Goal: Transaction & Acquisition: Purchase product/service

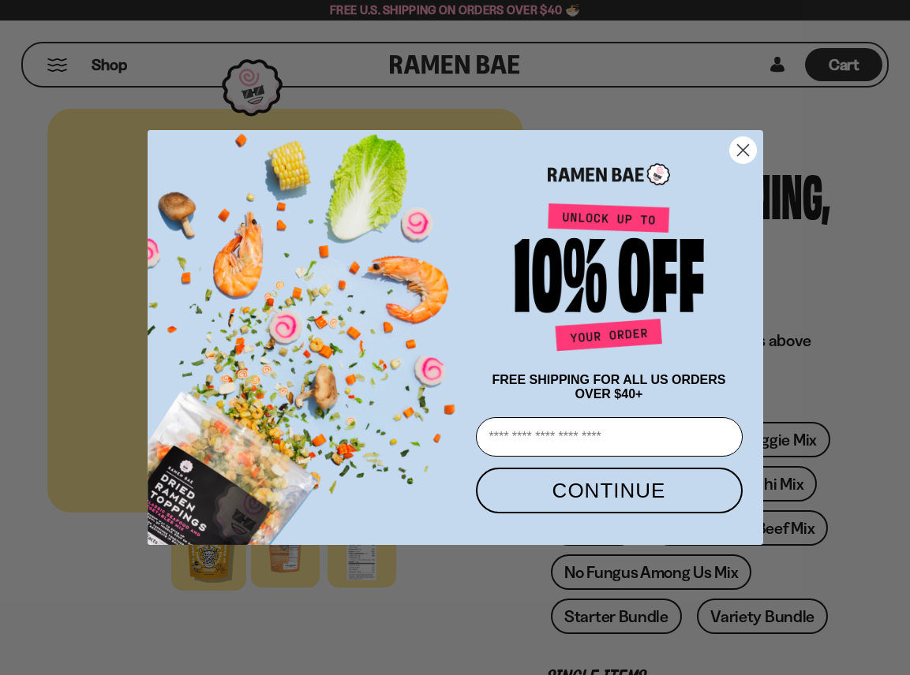
click at [739, 141] on circle "Close dialog" at bounding box center [742, 150] width 26 height 26
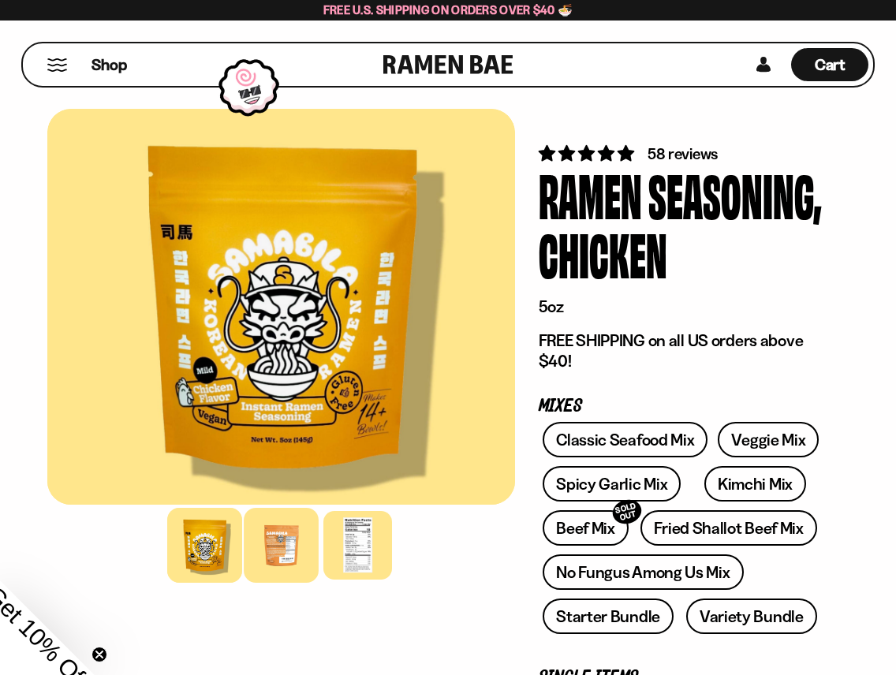
click at [279, 554] on div at bounding box center [281, 545] width 75 height 75
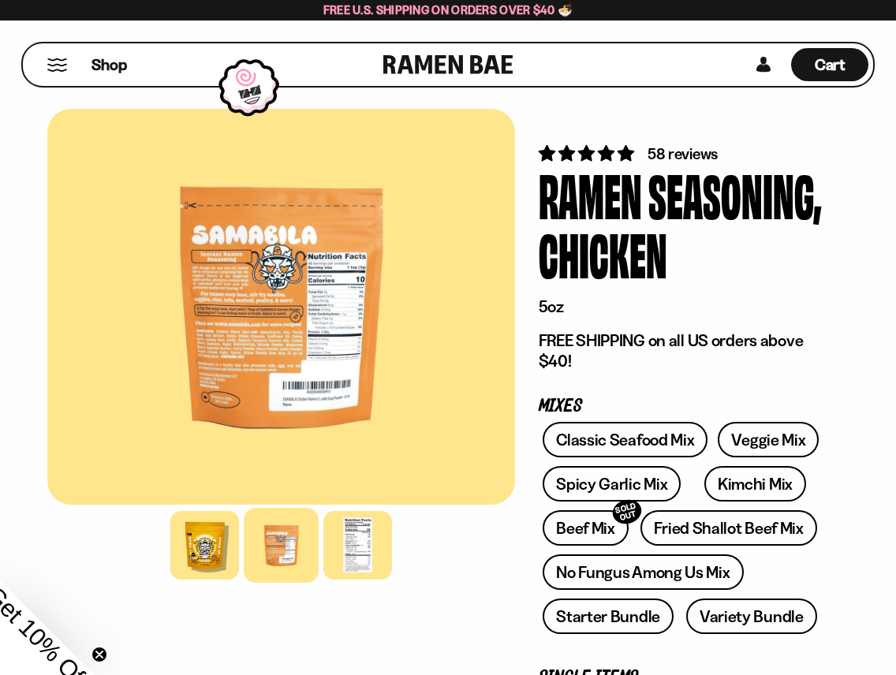
click at [287, 288] on div at bounding box center [281, 307] width 468 height 396
click at [267, 302] on div at bounding box center [281, 307] width 468 height 396
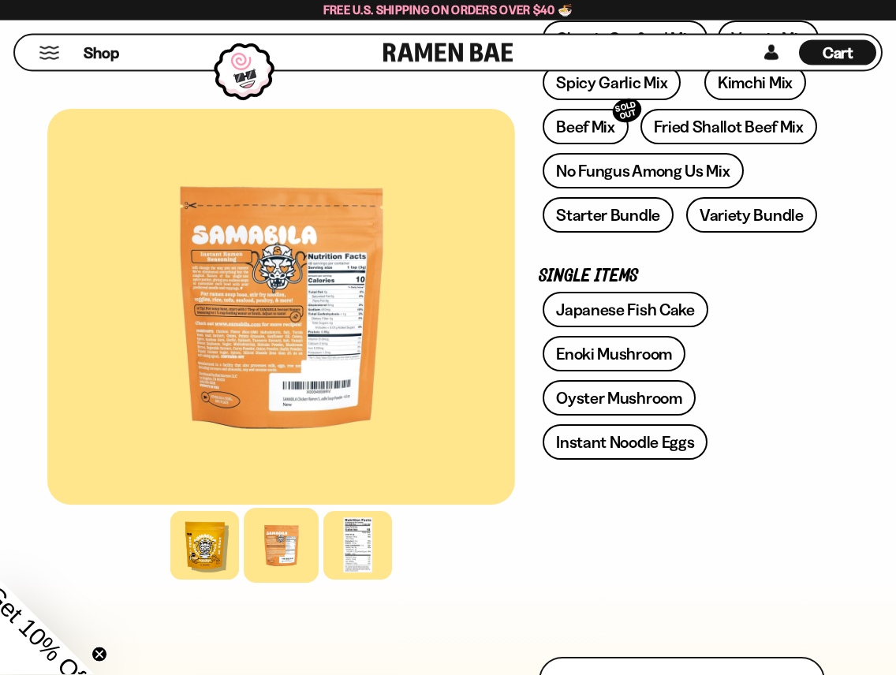
scroll to position [402, 0]
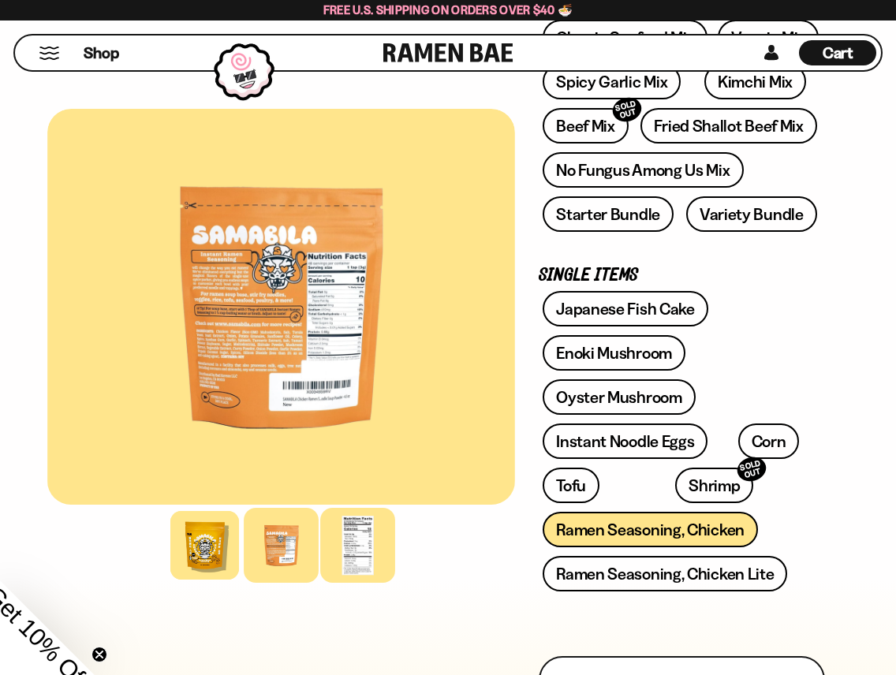
click at [372, 544] on div at bounding box center [357, 545] width 75 height 75
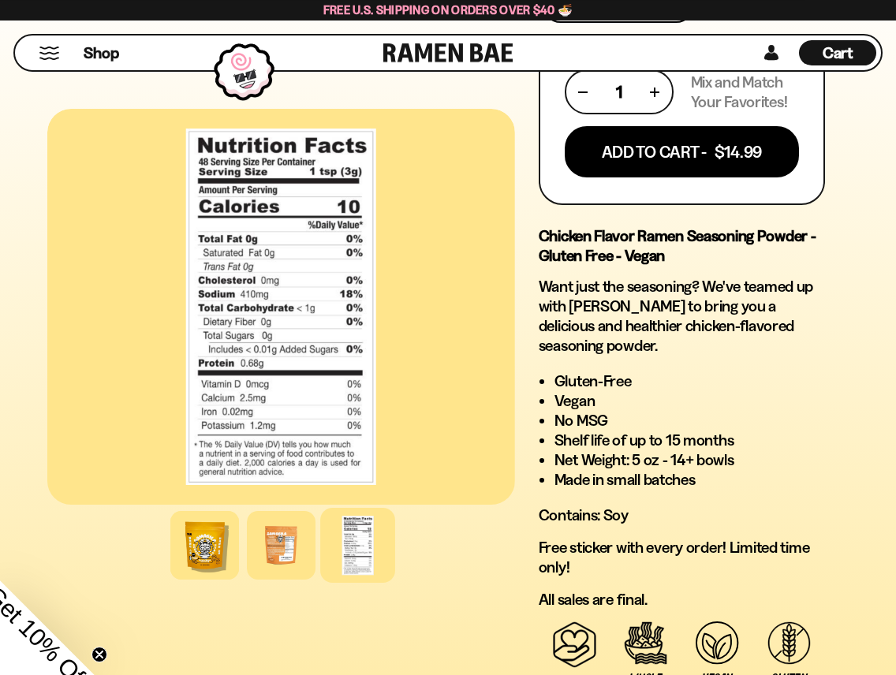
scroll to position [966, 0]
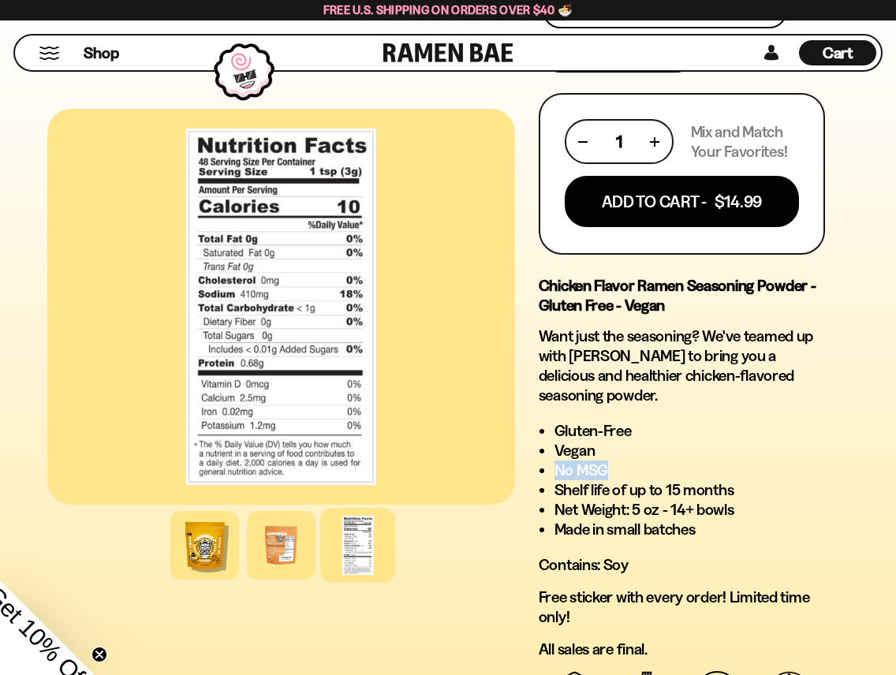
drag, startPoint x: 556, startPoint y: 469, endPoint x: 626, endPoint y: 462, distance: 70.5
click at [626, 462] on li "No MSG" at bounding box center [690, 471] width 271 height 20
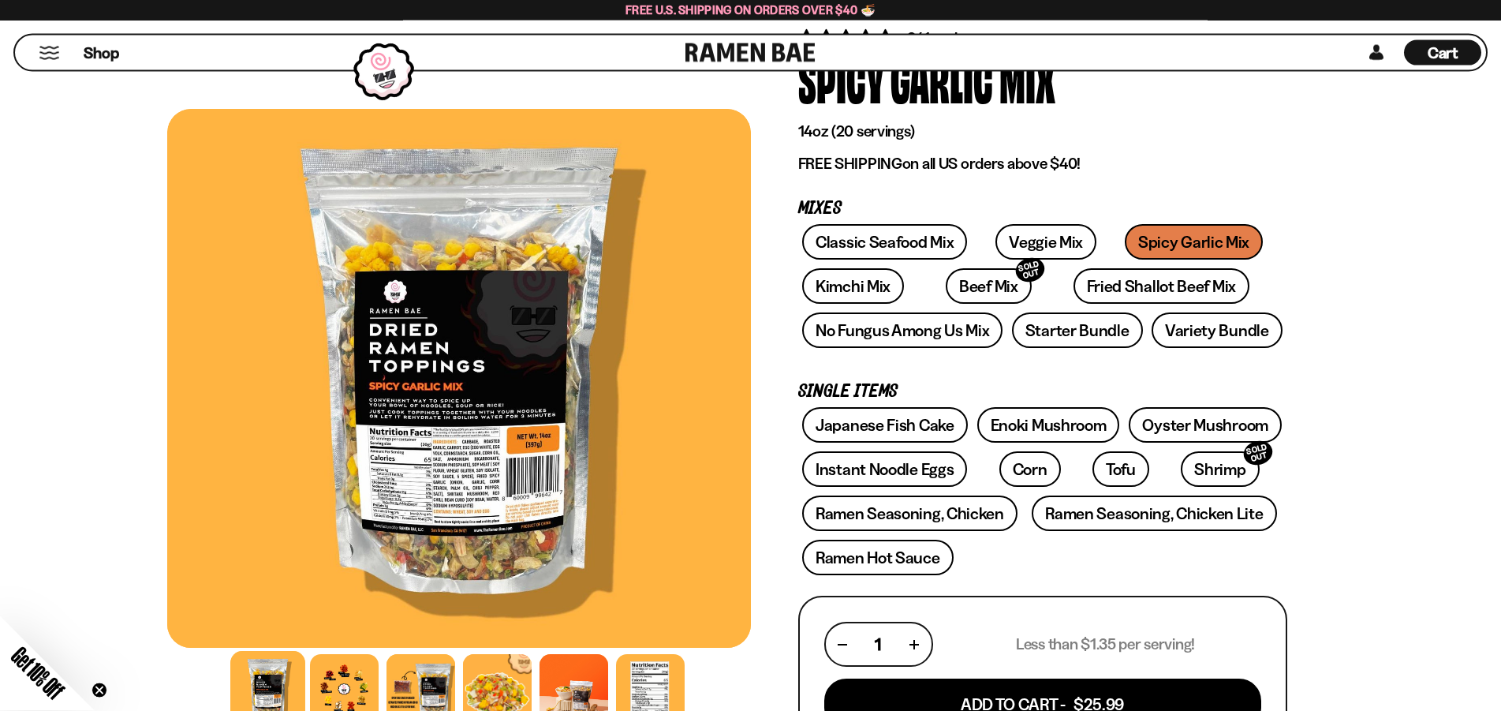
scroll to position [161, 0]
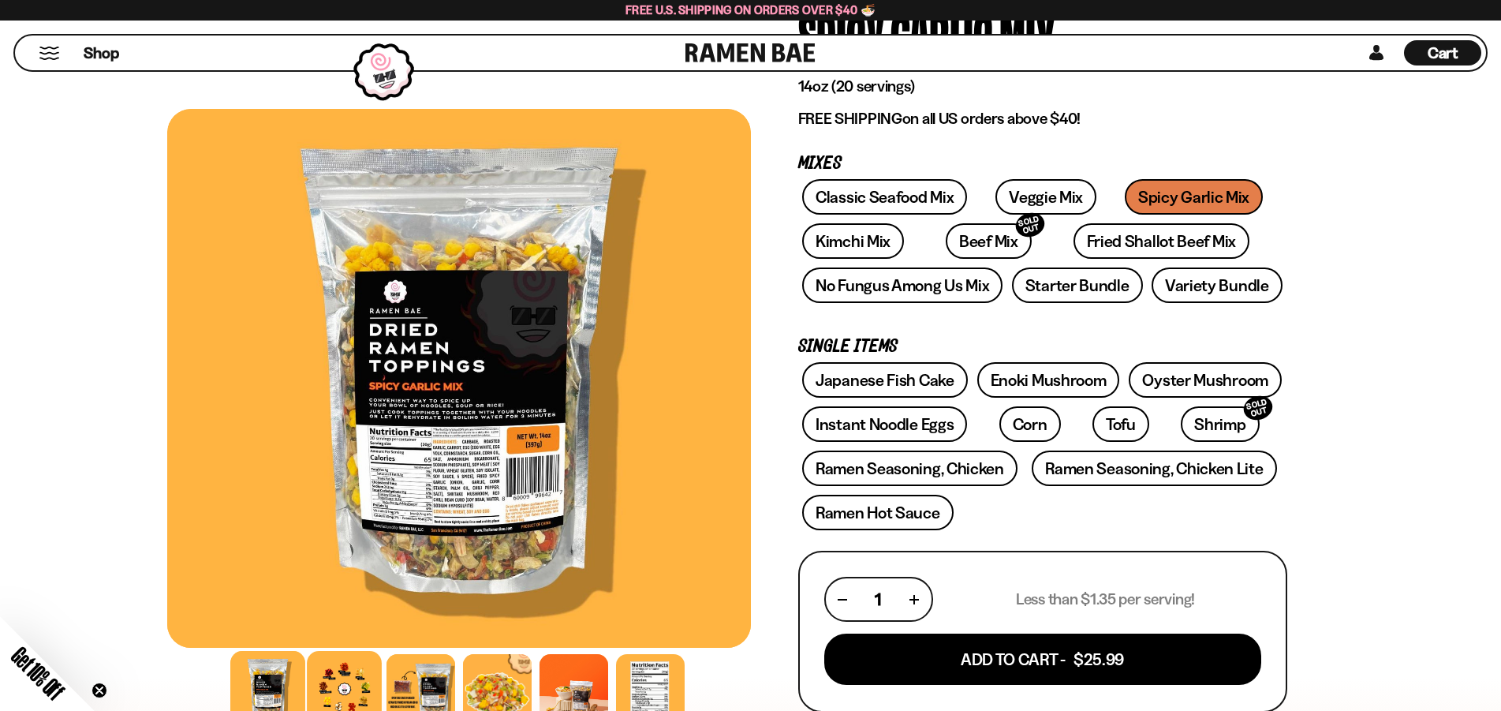
click at [352, 685] on div at bounding box center [344, 688] width 75 height 75
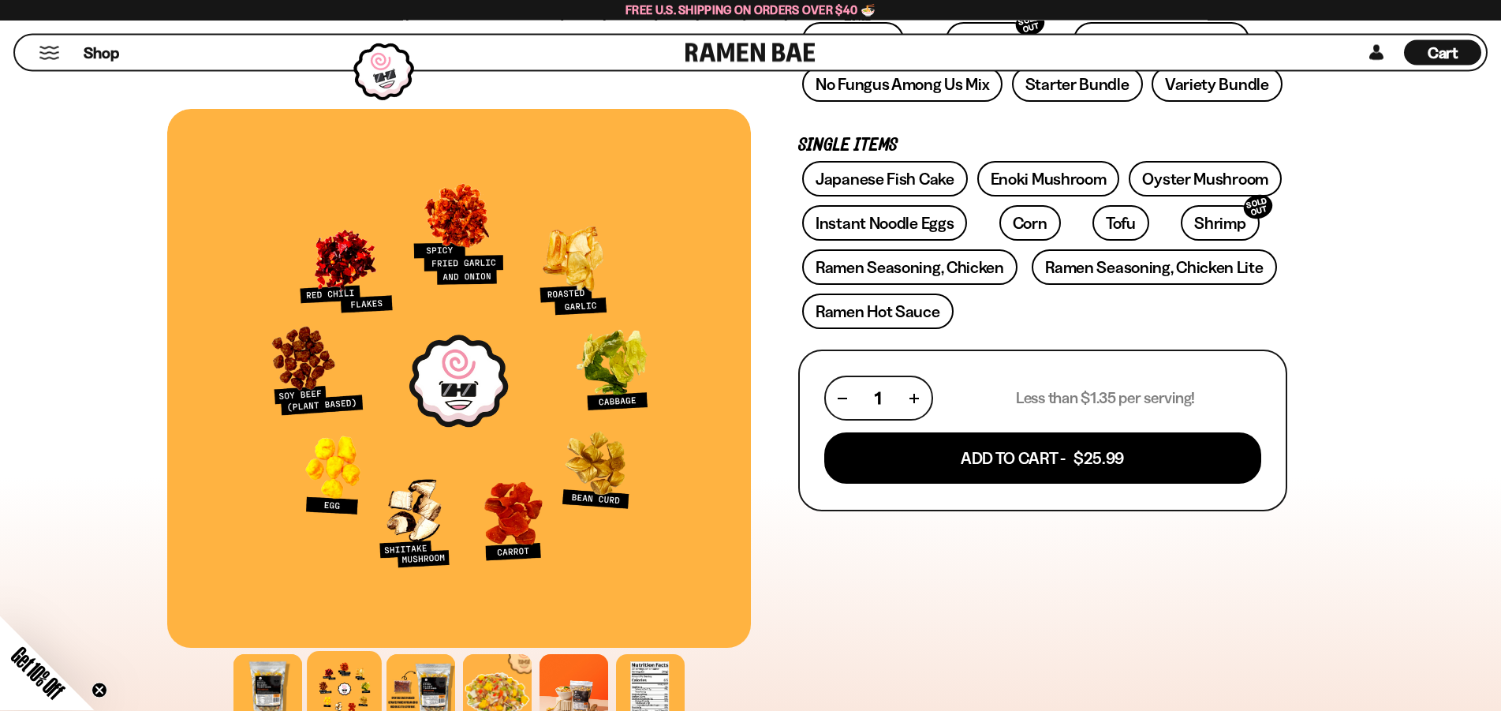
scroll to position [402, 0]
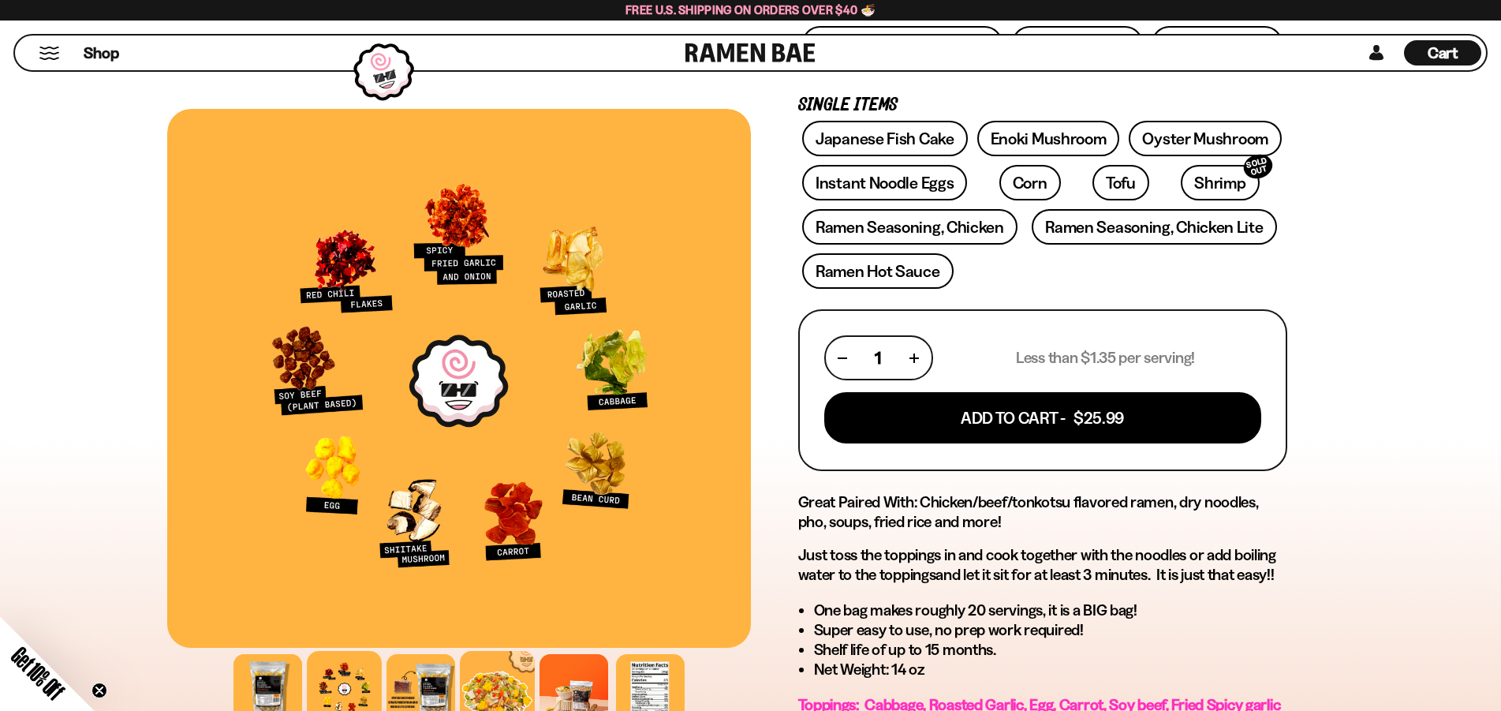
click at [502, 671] on div at bounding box center [497, 688] width 75 height 75
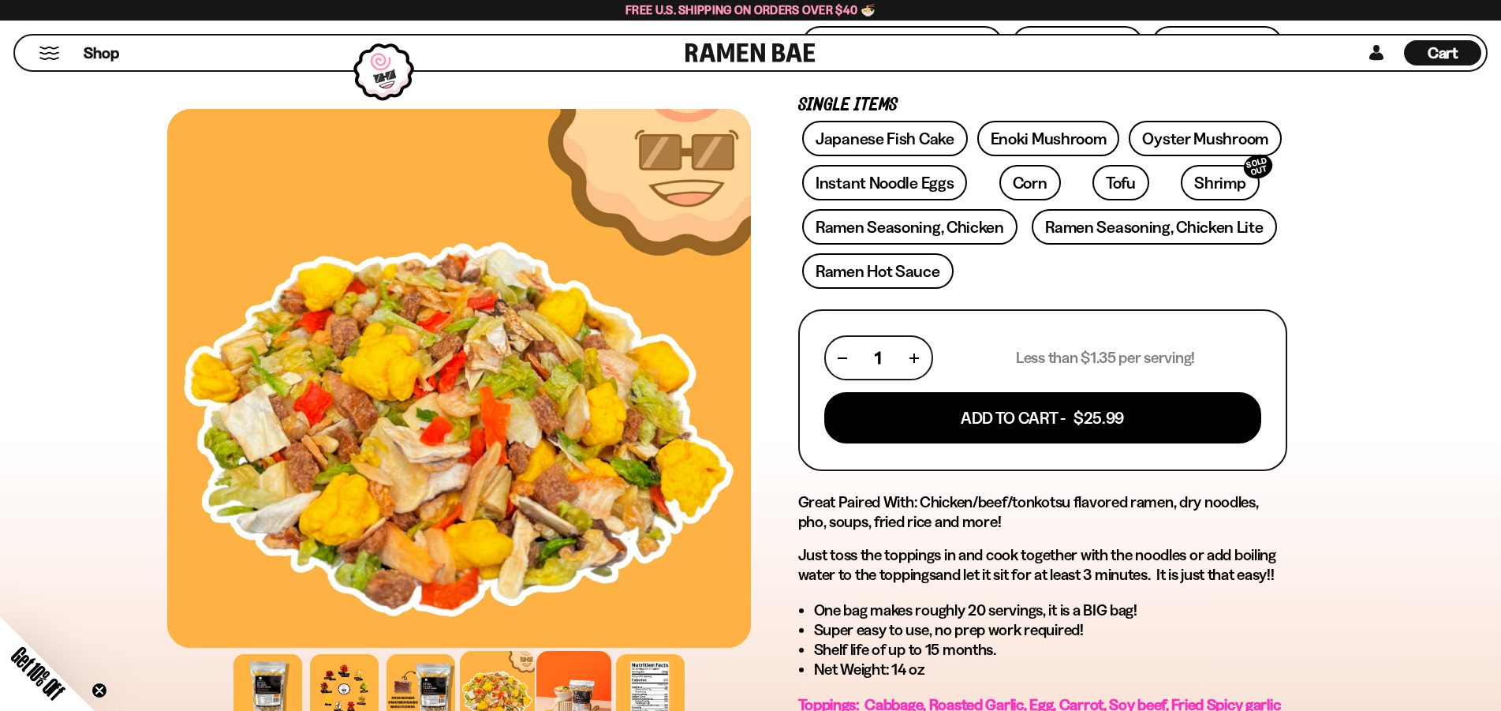
click at [569, 690] on div at bounding box center [573, 688] width 75 height 75
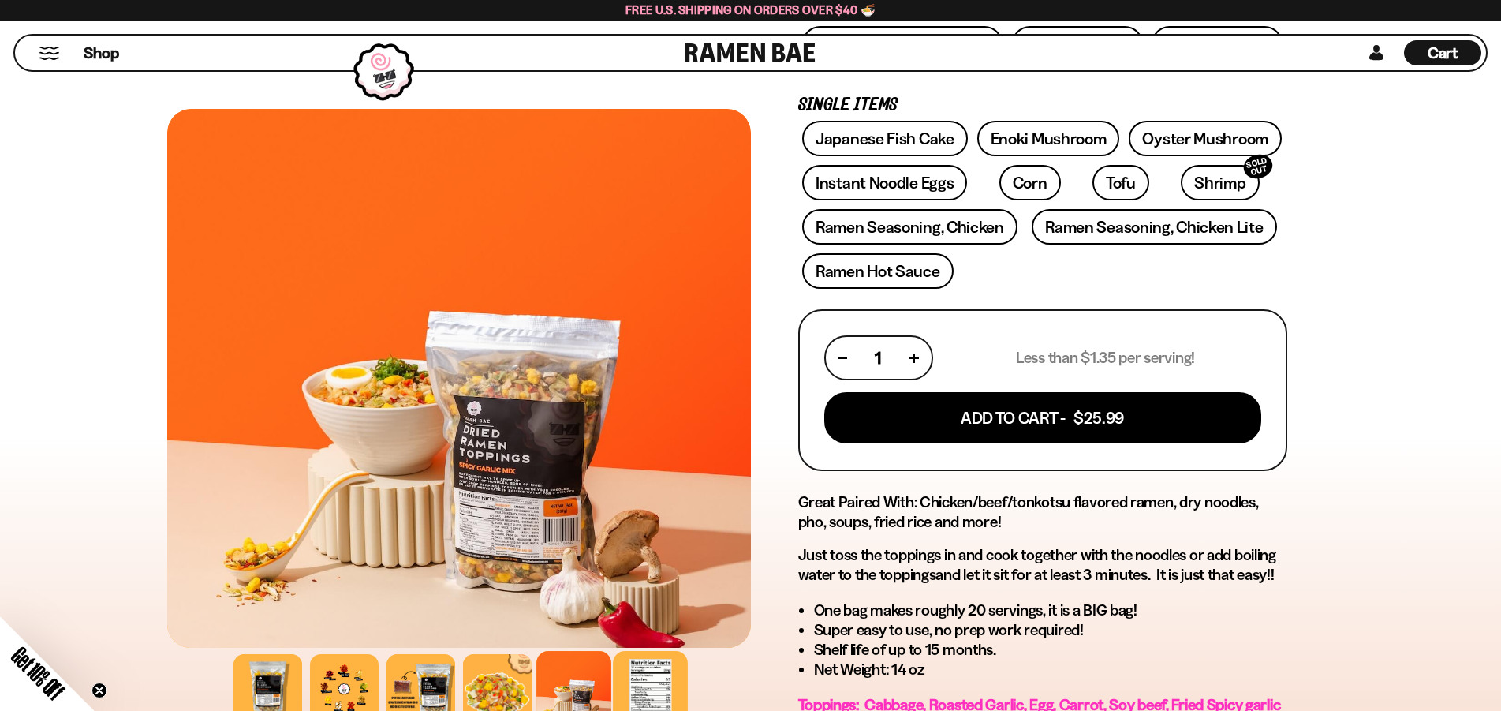
click at [637, 682] on div at bounding box center [650, 688] width 75 height 75
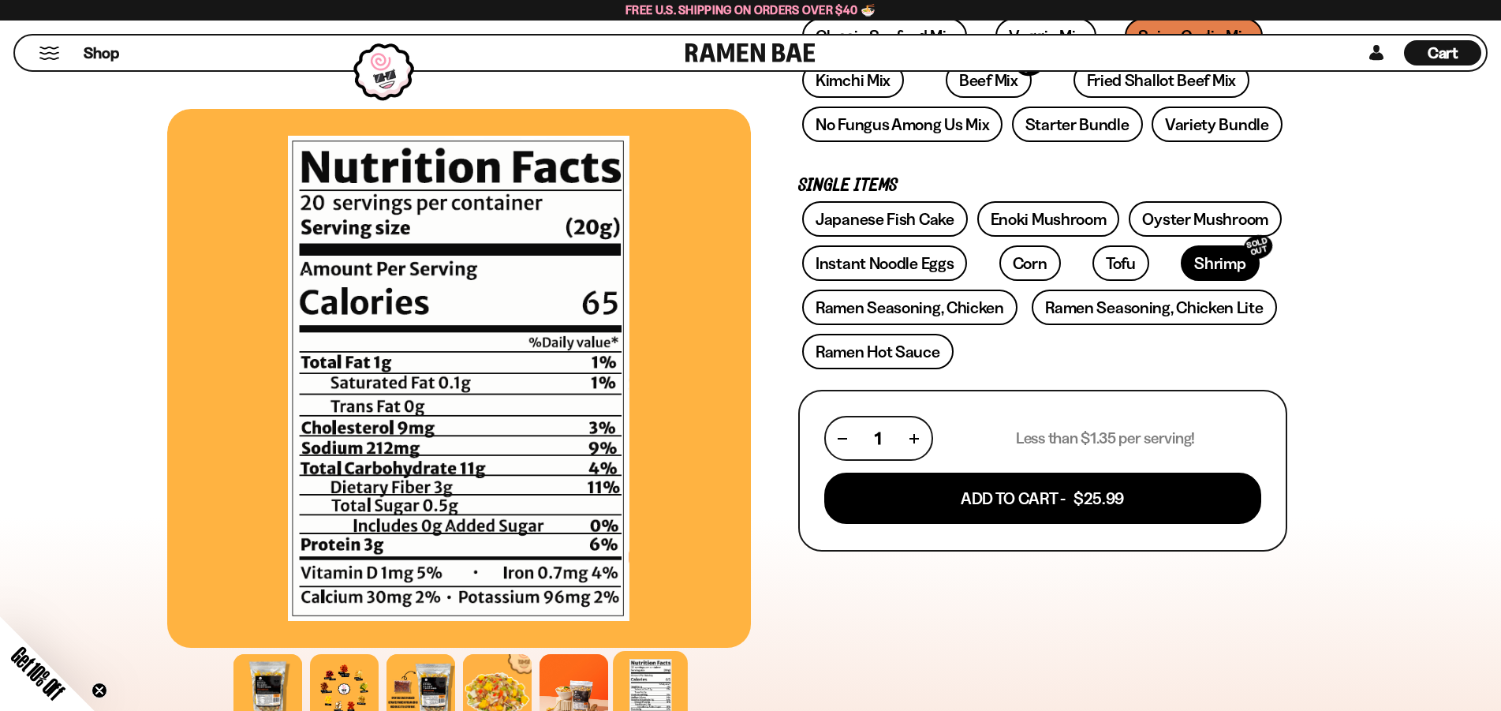
scroll to position [0, 0]
